Goal: Ask a question

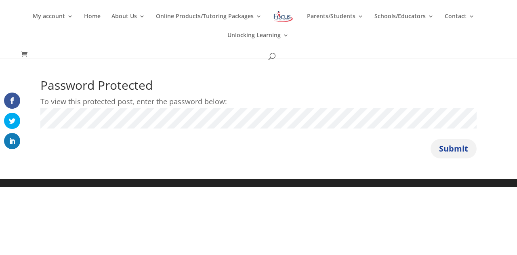
click at [459, 147] on button "Submit" at bounding box center [454, 148] width 46 height 19
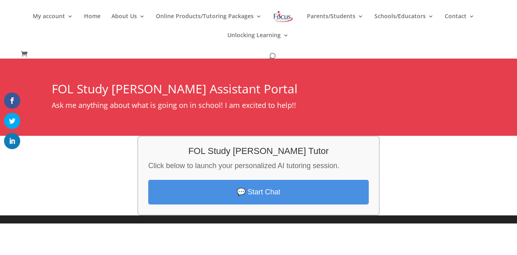
click at [327, 183] on link "💬 Start Chat" at bounding box center [258, 192] width 221 height 25
